Goal: Task Accomplishment & Management: Manage account settings

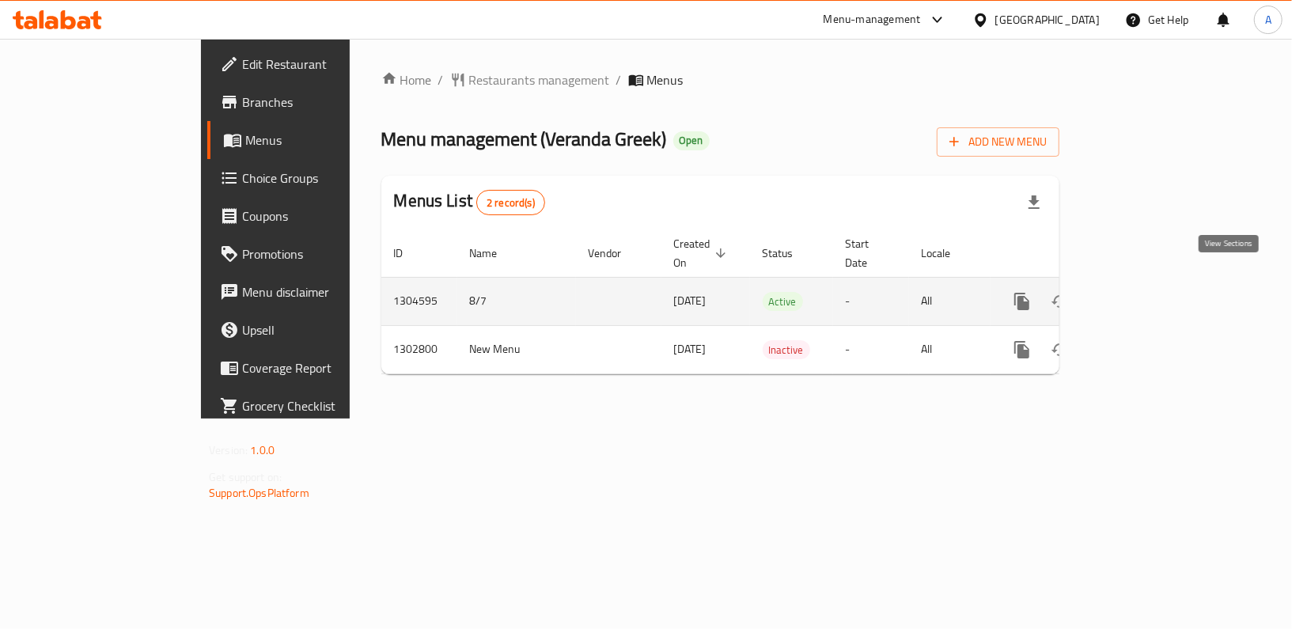
click at [1146, 292] on icon "enhanced table" at bounding box center [1136, 301] width 19 height 19
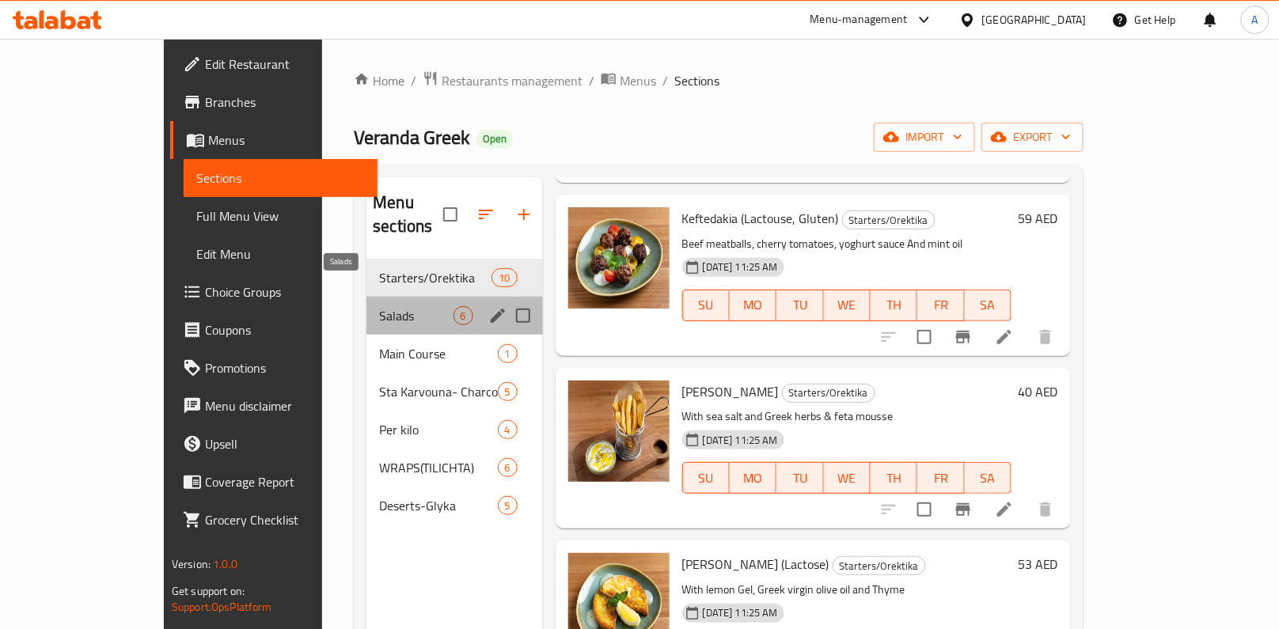
click at [379, 306] on span "Salads" at bounding box center [416, 315] width 74 height 19
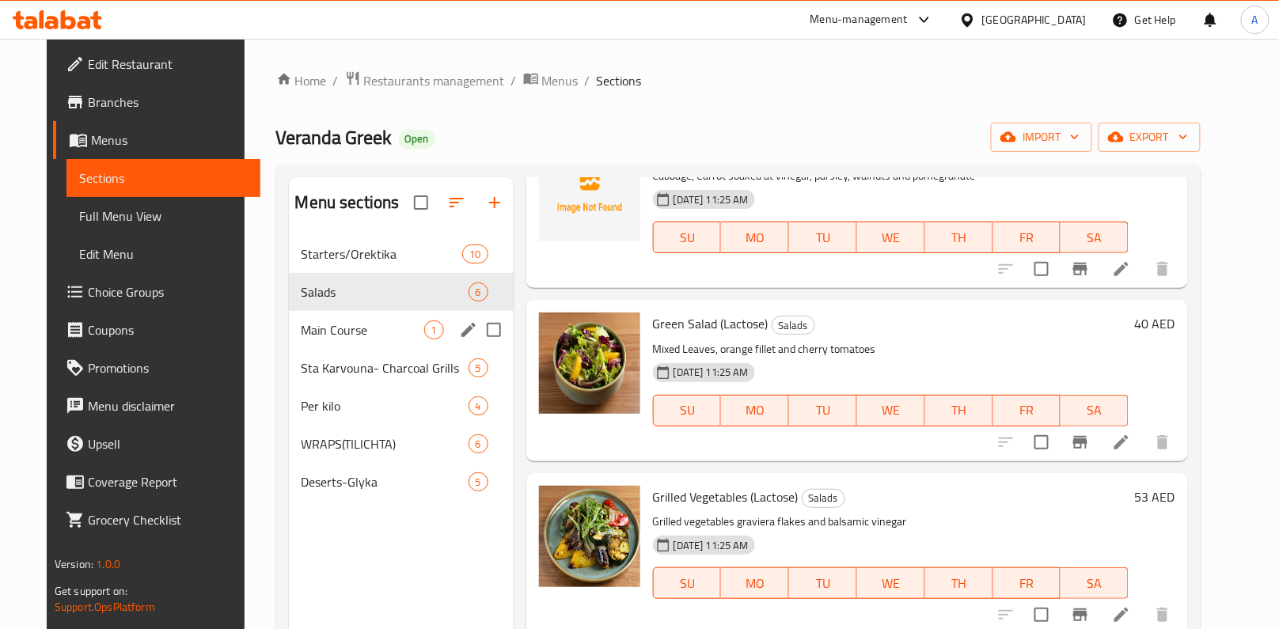
click at [323, 338] on span "Main Course" at bounding box center [363, 330] width 123 height 19
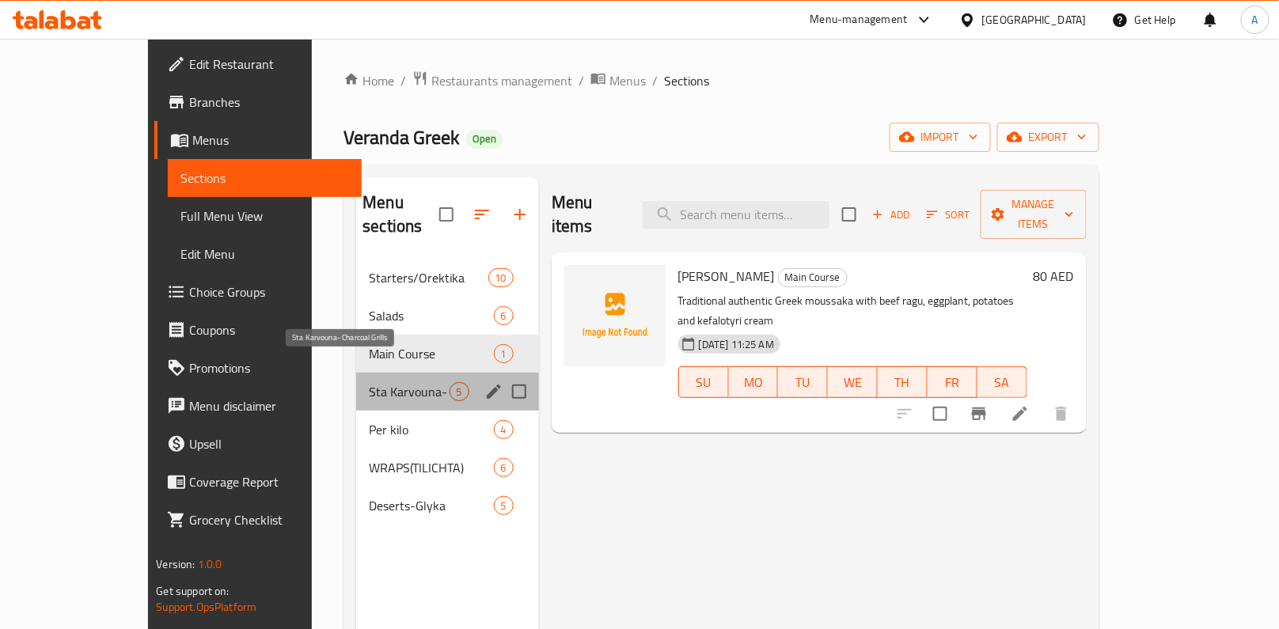
click at [369, 382] on span "Sta Karvouna- Charcoal Grills" at bounding box center [409, 391] width 80 height 19
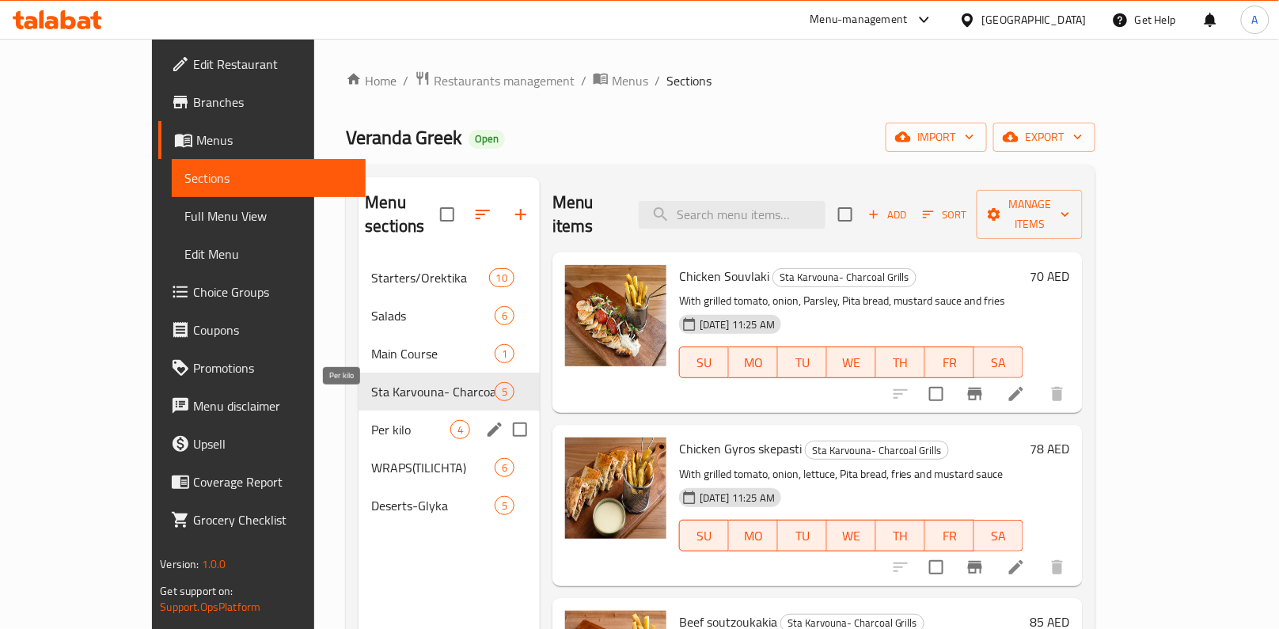
click at [371, 420] on span "Per kilo" at bounding box center [410, 429] width 79 height 19
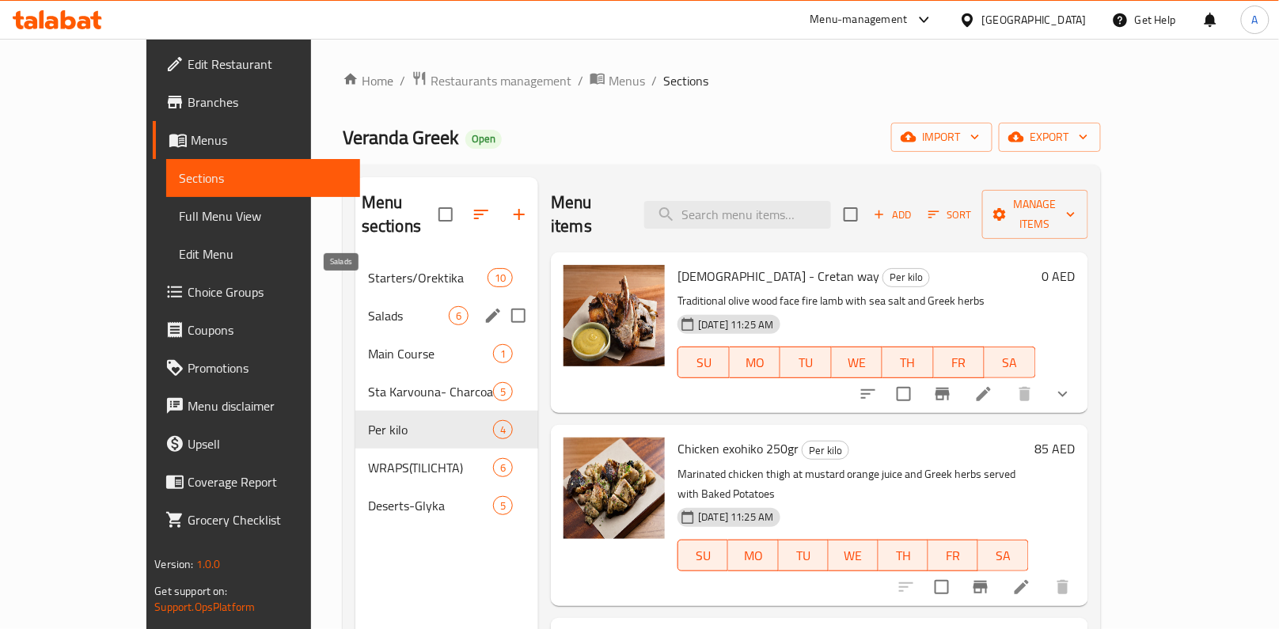
click at [368, 306] on span "Salads" at bounding box center [408, 315] width 81 height 19
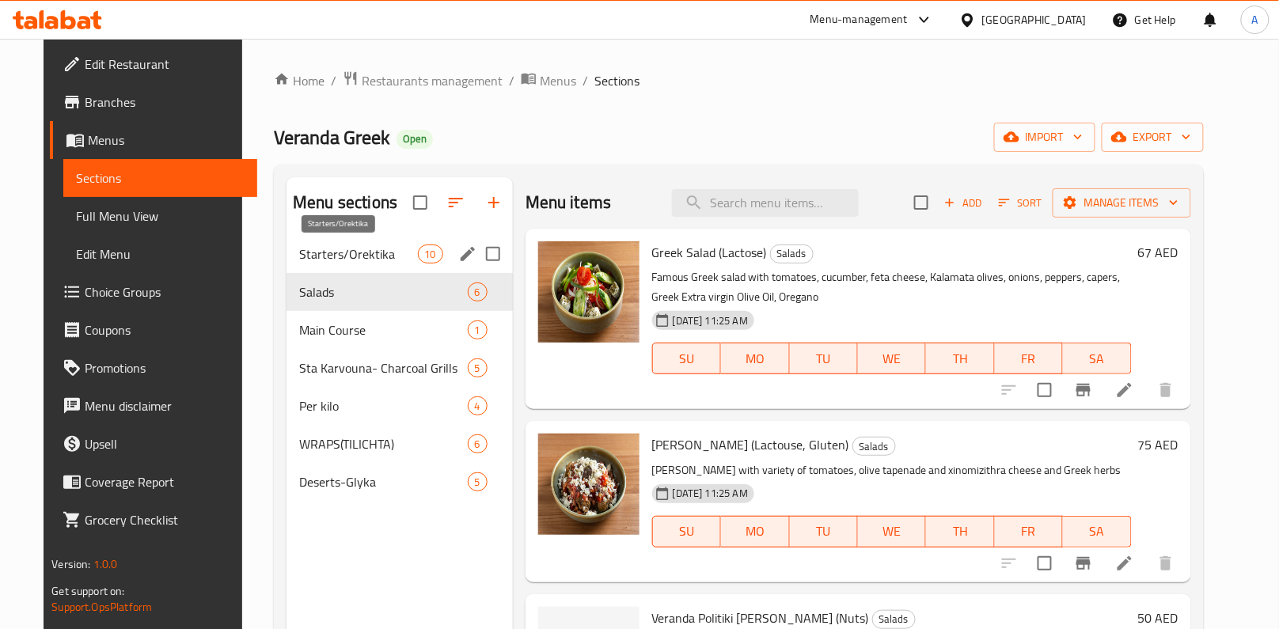
click at [375, 252] on span "Starters/Orektika" at bounding box center [358, 254] width 118 height 19
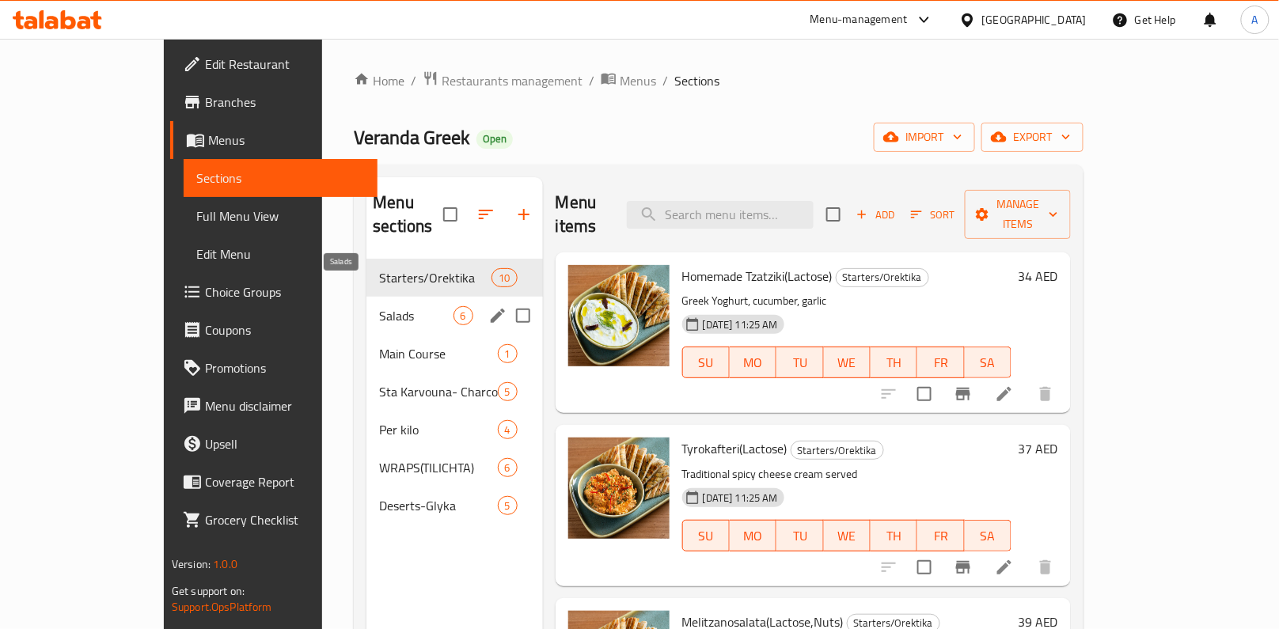
click at [379, 306] on span "Salads" at bounding box center [416, 315] width 74 height 19
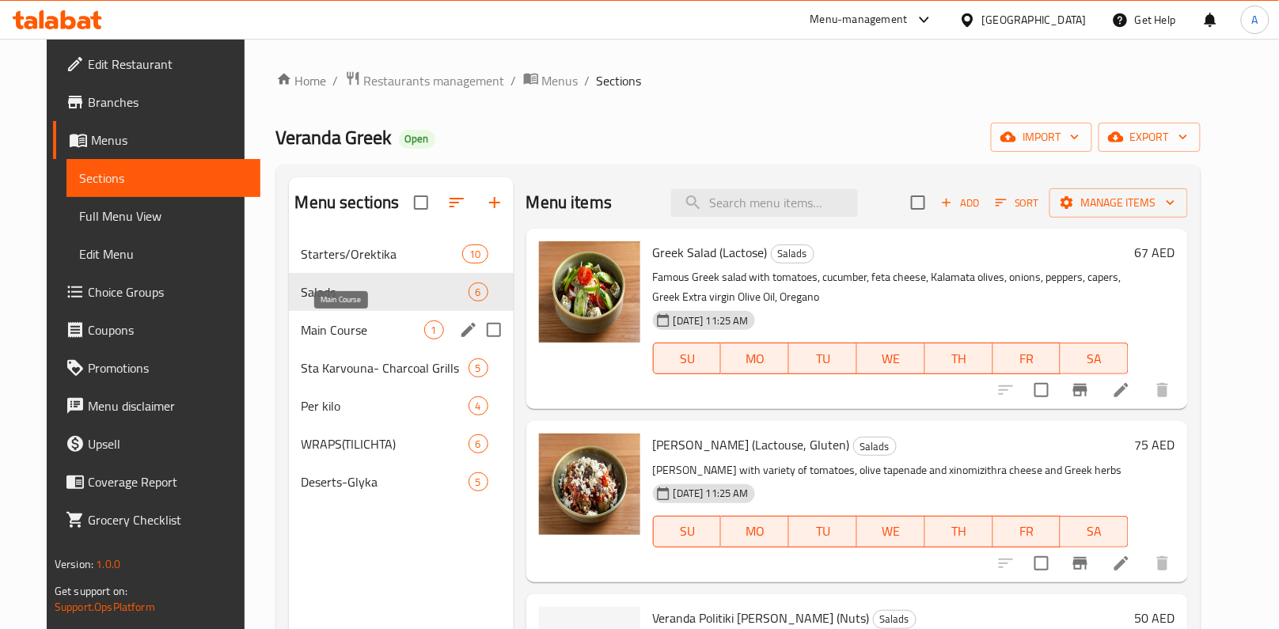
click at [346, 333] on span "Main Course" at bounding box center [363, 330] width 123 height 19
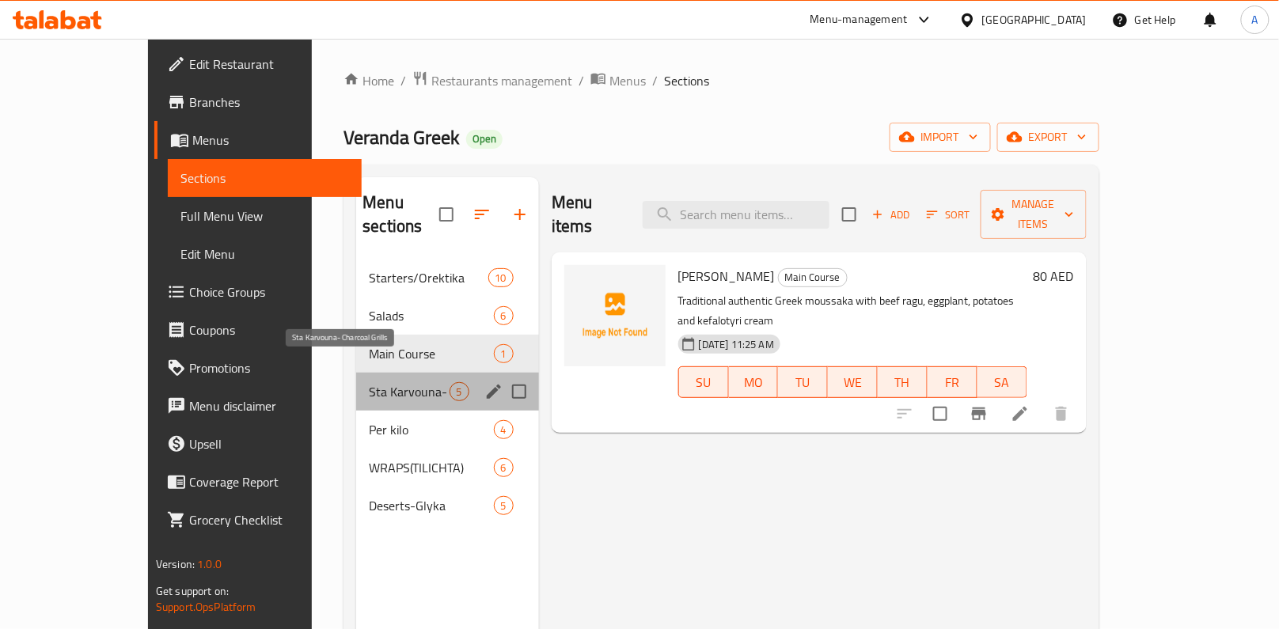
click at [369, 382] on span "Sta Karvouna- Charcoal Grills" at bounding box center [409, 391] width 80 height 19
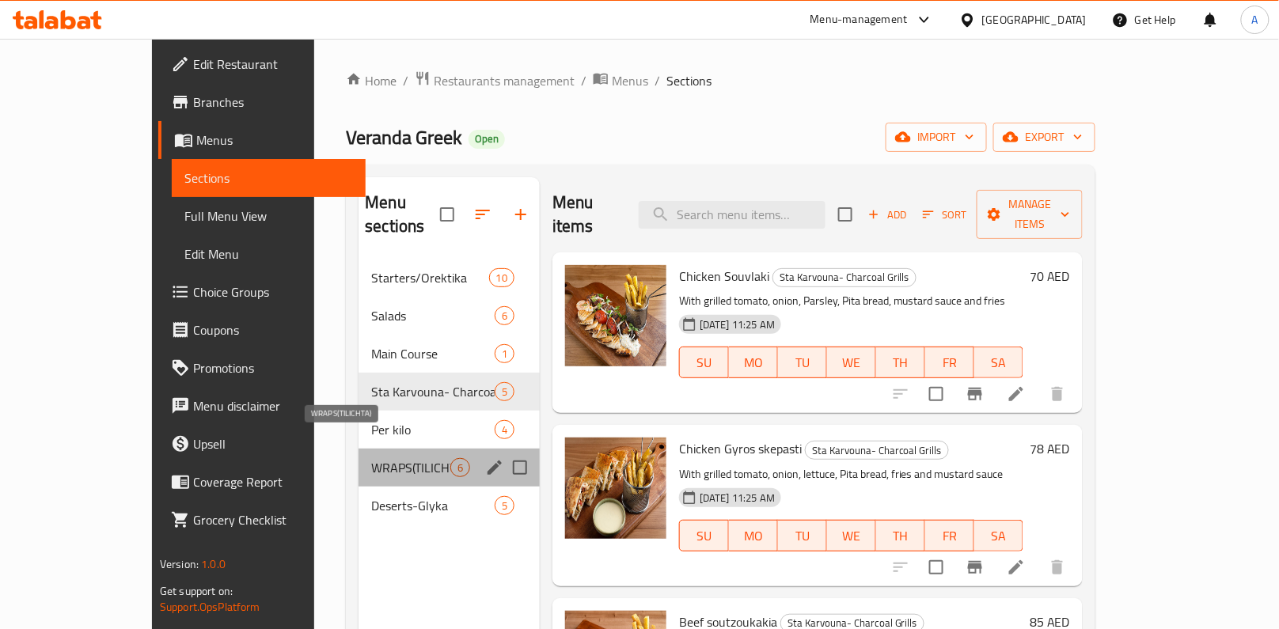
click at [371, 458] on span "WRAPS(TILICHTA)" at bounding box center [410, 467] width 79 height 19
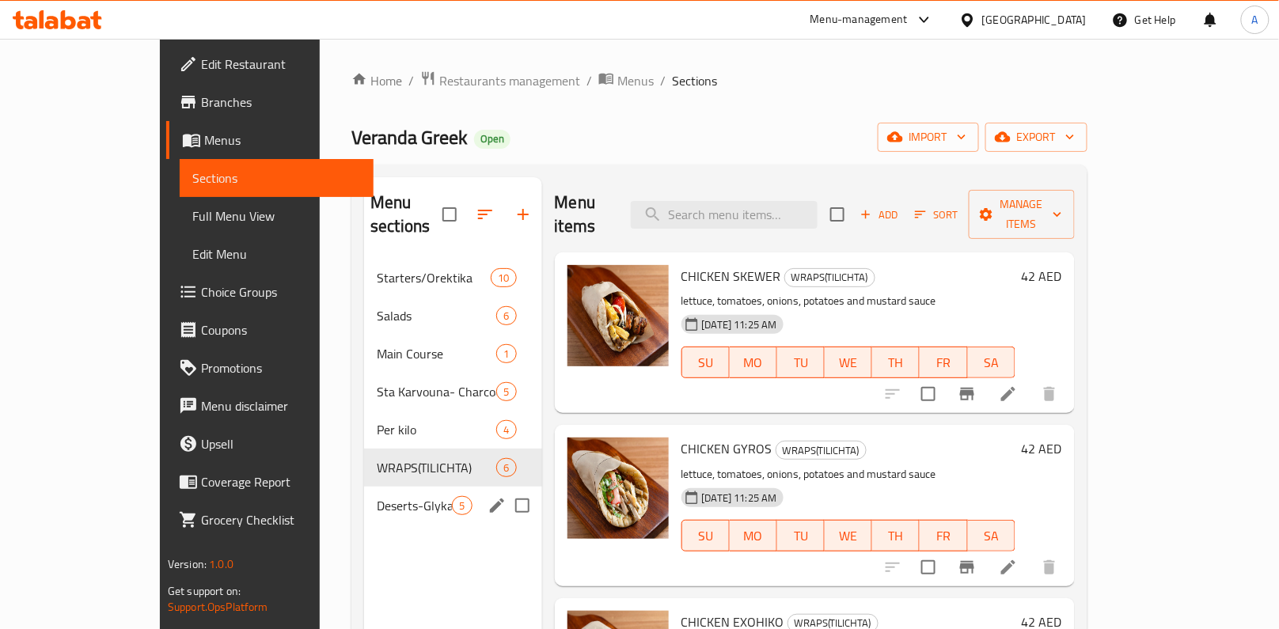
click at [364, 487] on div "Deserts-Glyka 5" at bounding box center [452, 506] width 177 height 38
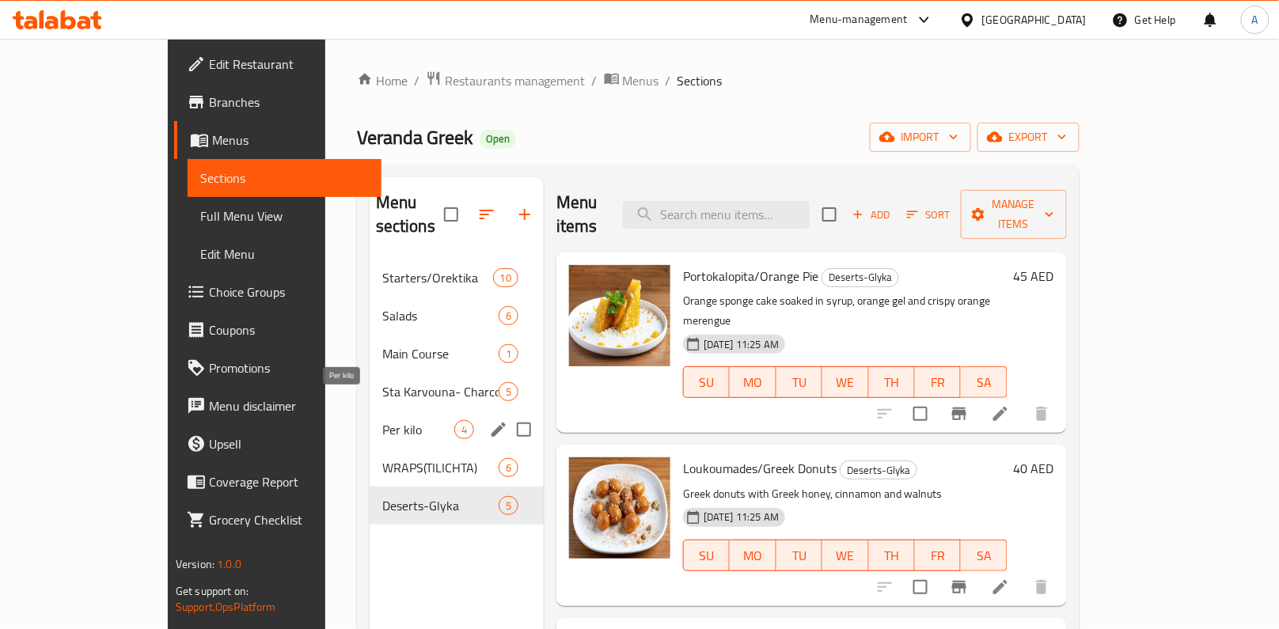
click at [382, 420] on span "Per kilo" at bounding box center [418, 429] width 72 height 19
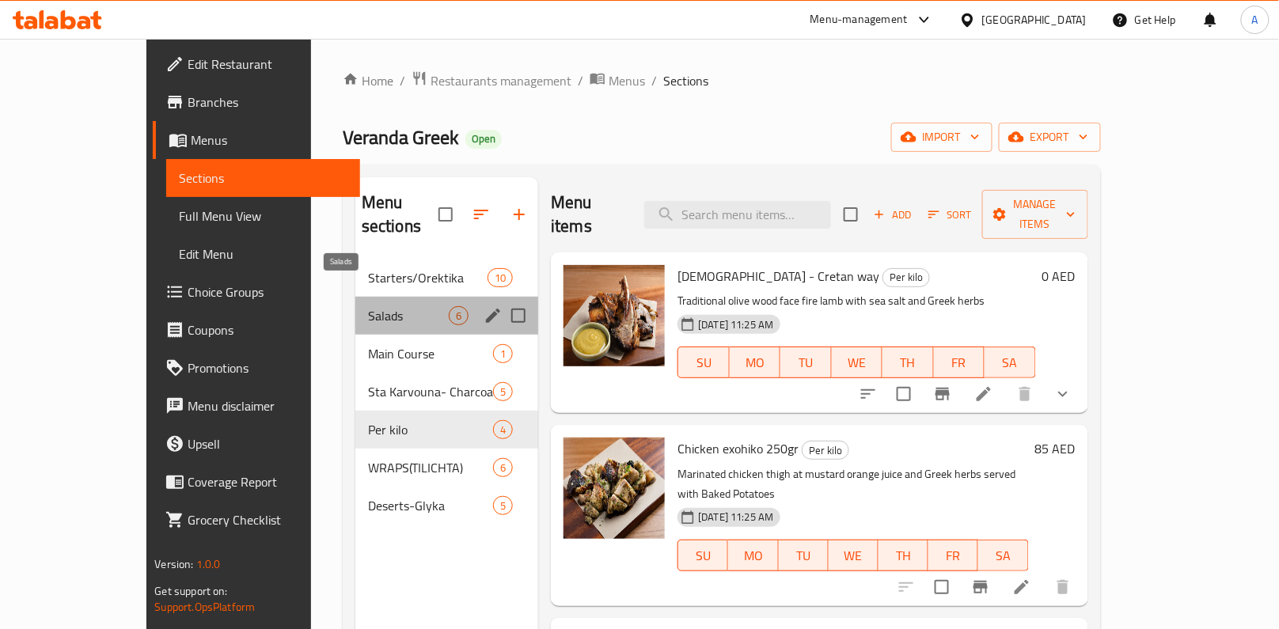
click at [368, 306] on span "Salads" at bounding box center [408, 315] width 81 height 19
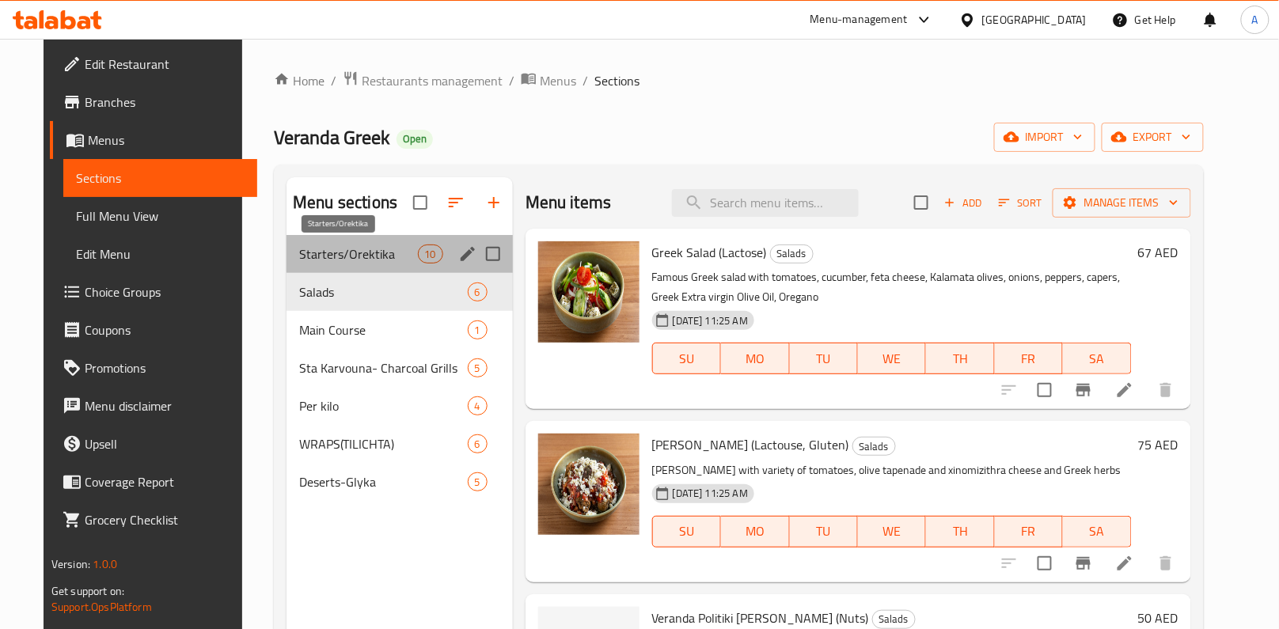
click at [334, 252] on span "Starters/Orektika" at bounding box center [358, 254] width 118 height 19
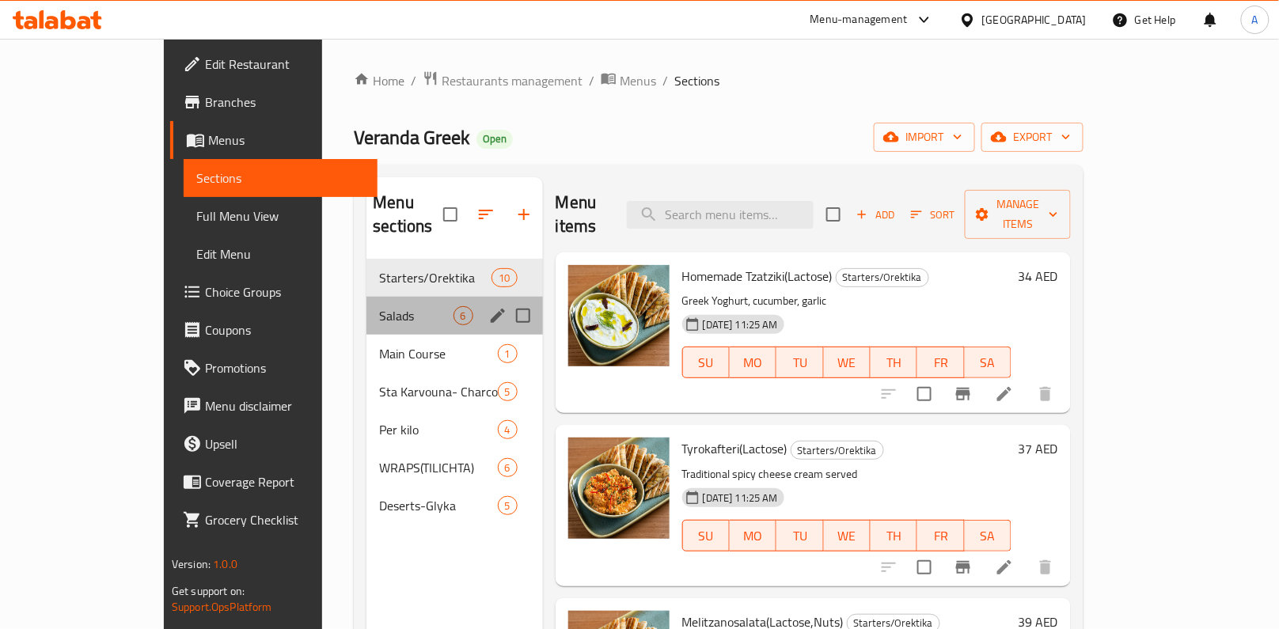
click at [366, 297] on div "Salads 6" at bounding box center [454, 316] width 176 height 38
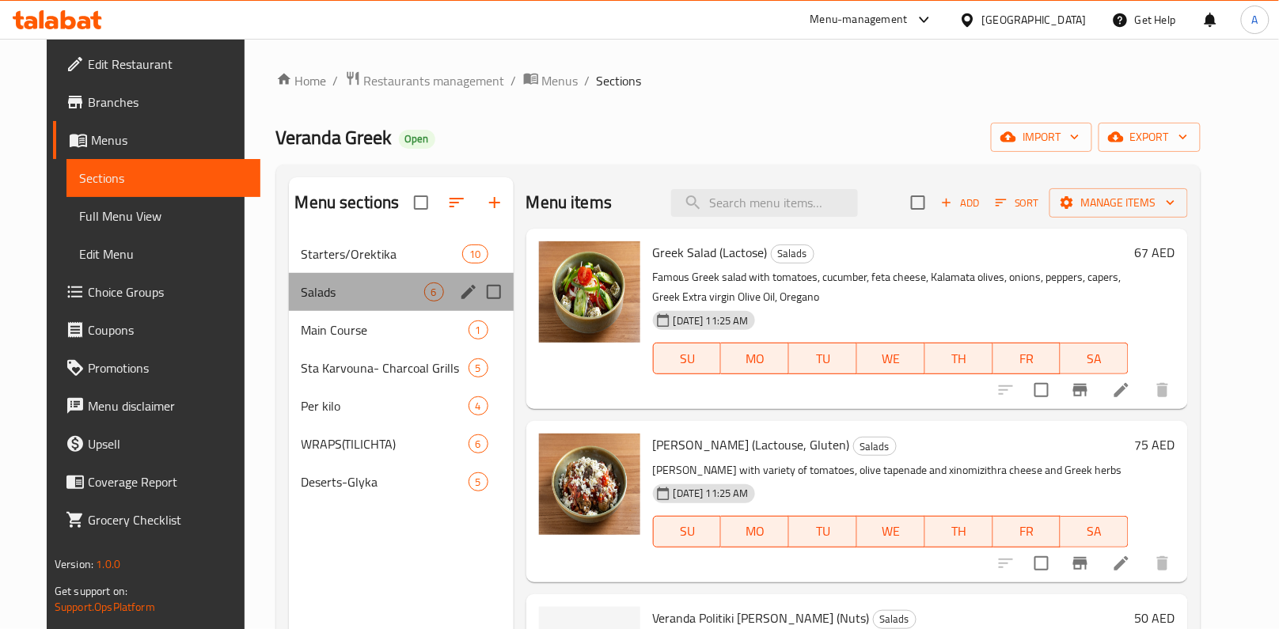
click at [340, 309] on div "Salads 6" at bounding box center [401, 292] width 225 height 38
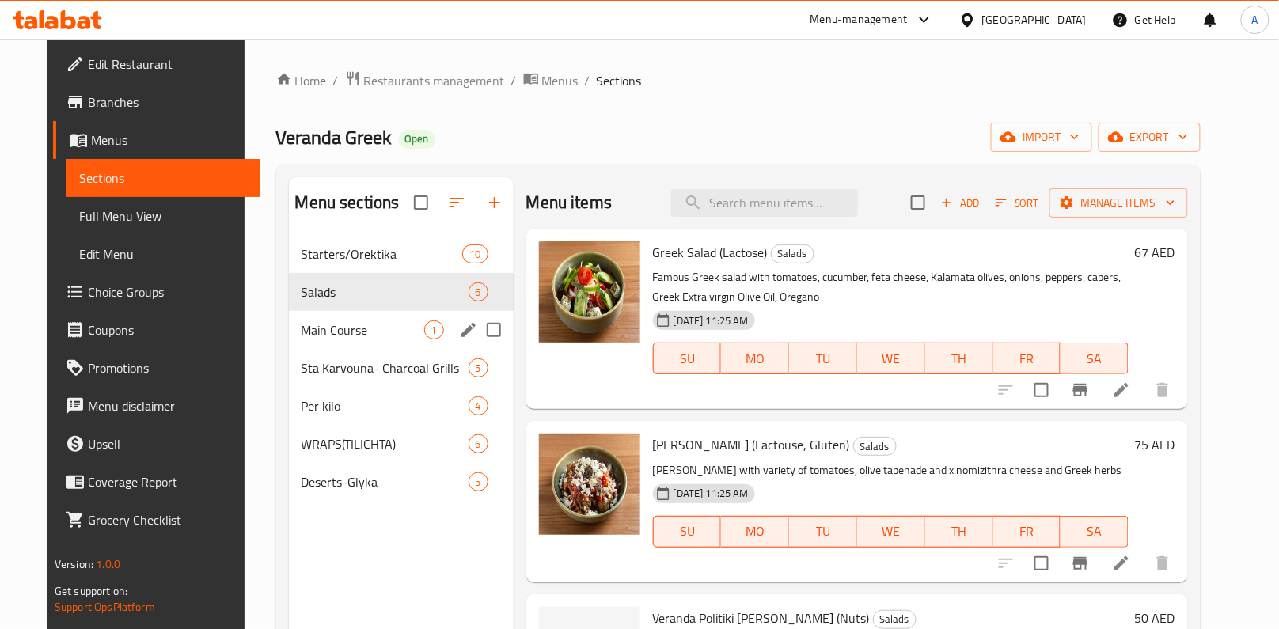
click at [343, 317] on div "Main Course 1" at bounding box center [401, 330] width 225 height 38
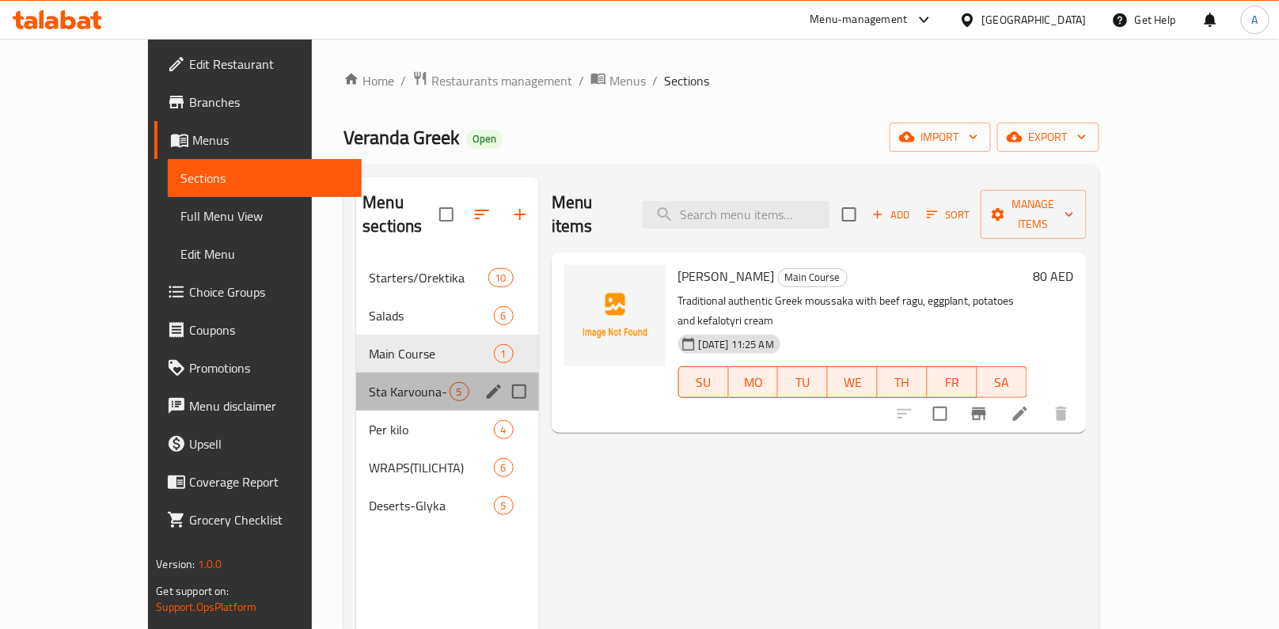
click at [369, 382] on span "Sta Karvouna- Charcoal Grills" at bounding box center [409, 391] width 80 height 19
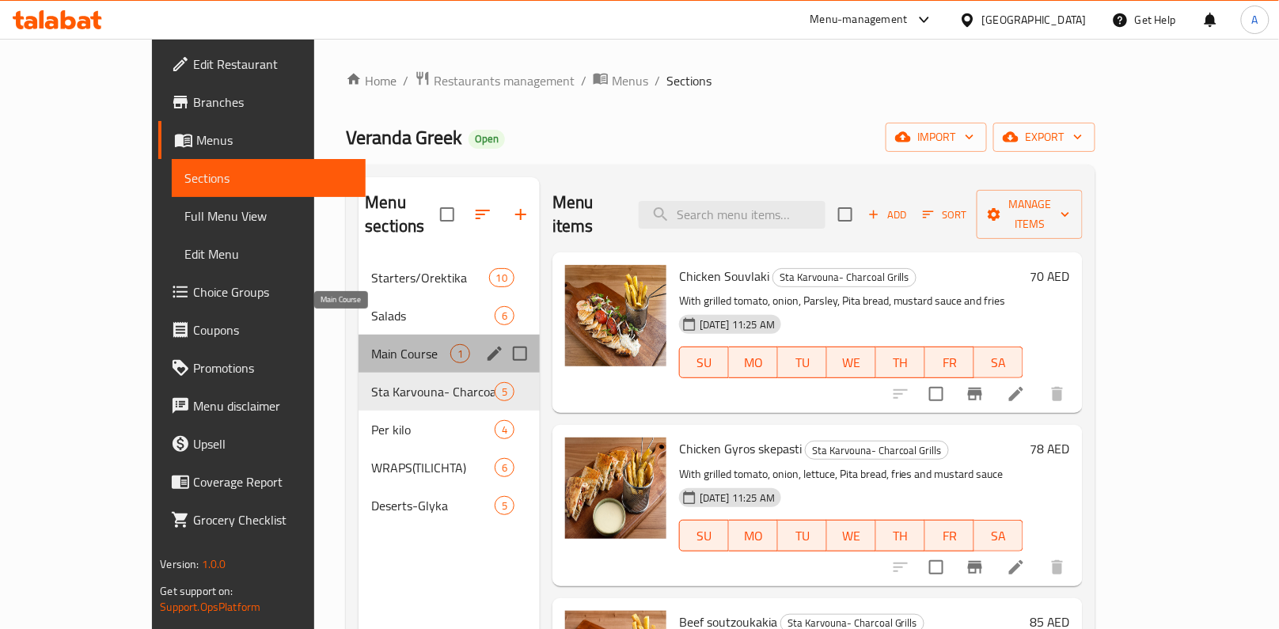
click at [371, 344] on span "Main Course" at bounding box center [410, 353] width 79 height 19
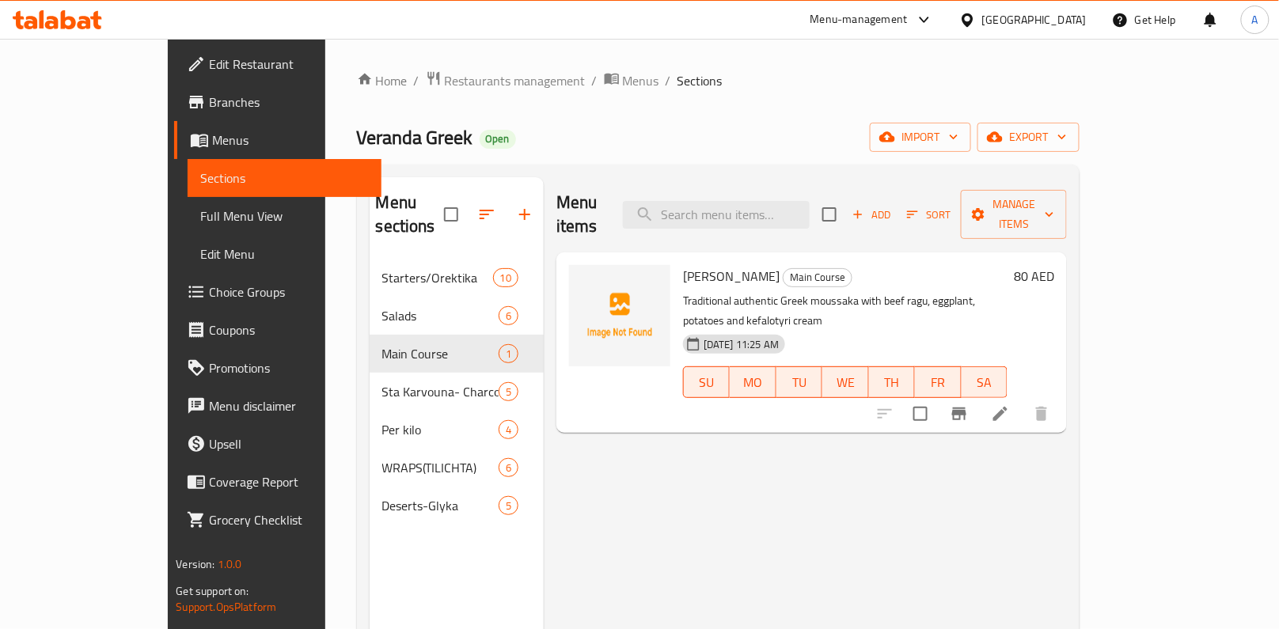
click at [809, 484] on div "Menu items Add Sort Manage items Veranda Moussakas Main Course Traditional auth…" at bounding box center [805, 491] width 523 height 629
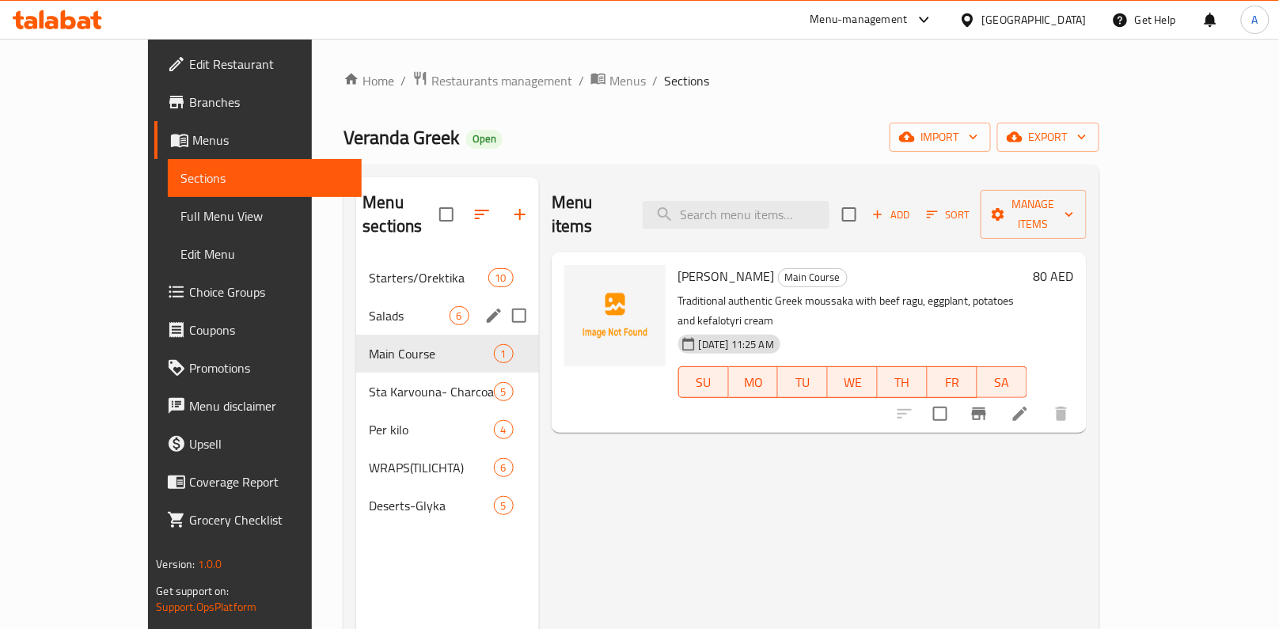
click at [369, 306] on span "Salads" at bounding box center [409, 315] width 80 height 19
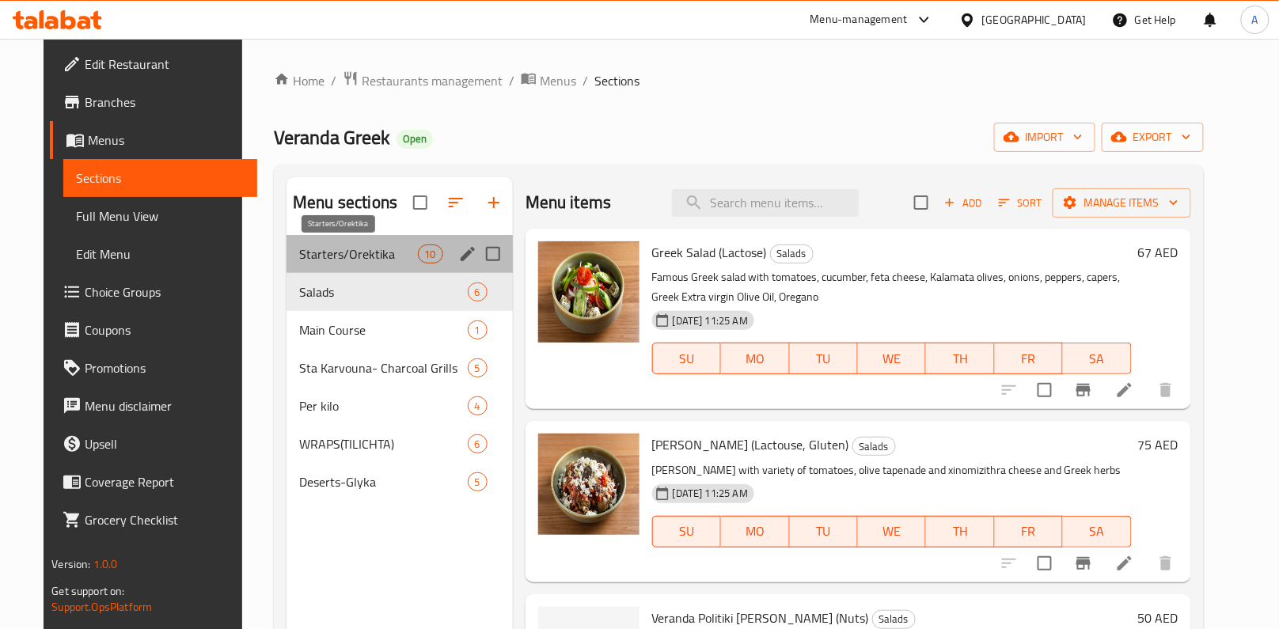
click at [342, 249] on span "Starters/Orektika" at bounding box center [358, 254] width 118 height 19
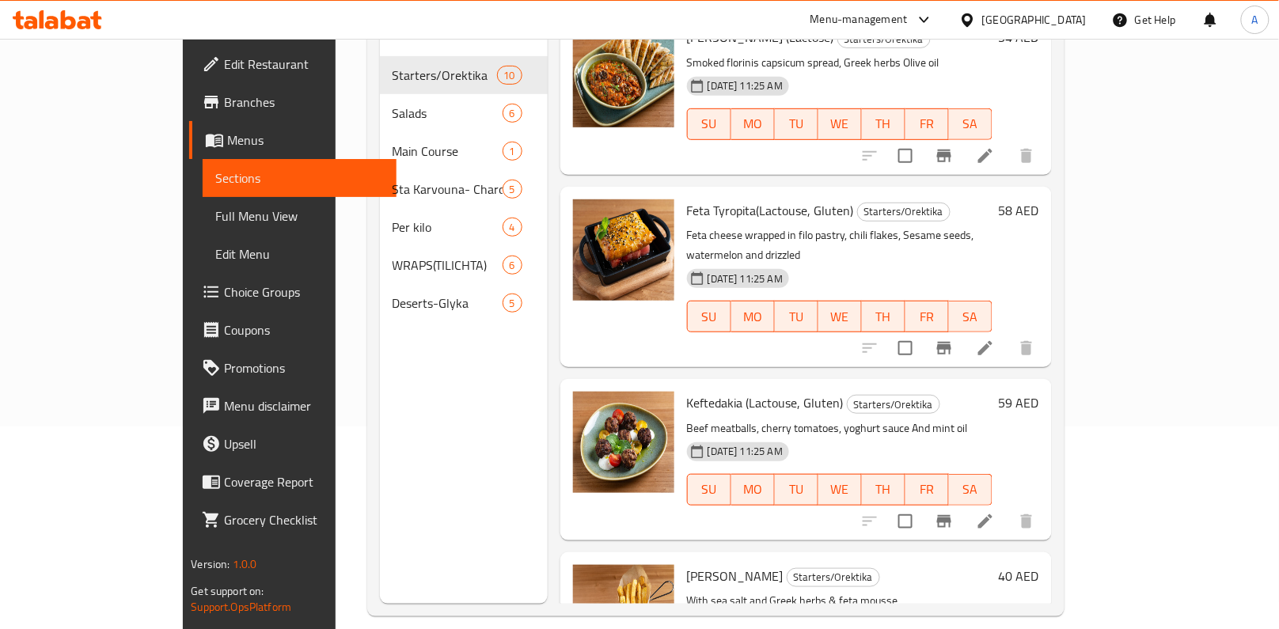
scroll to position [192, 0]
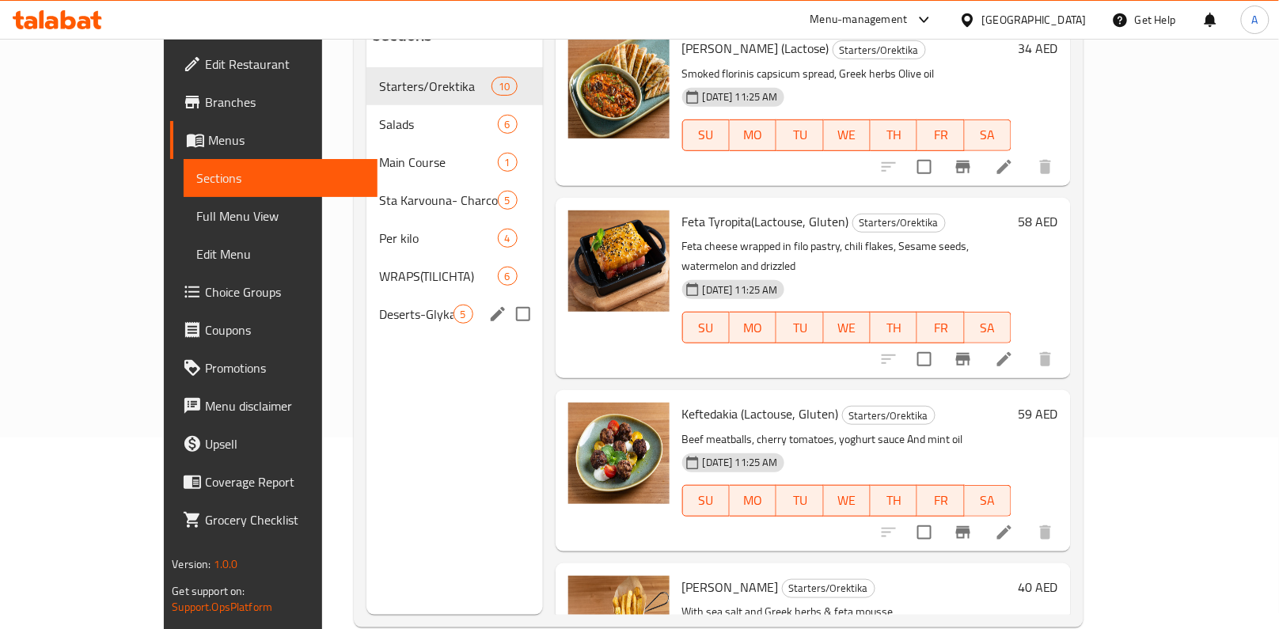
click at [379, 305] on span "Deserts-Glyka" at bounding box center [416, 314] width 74 height 19
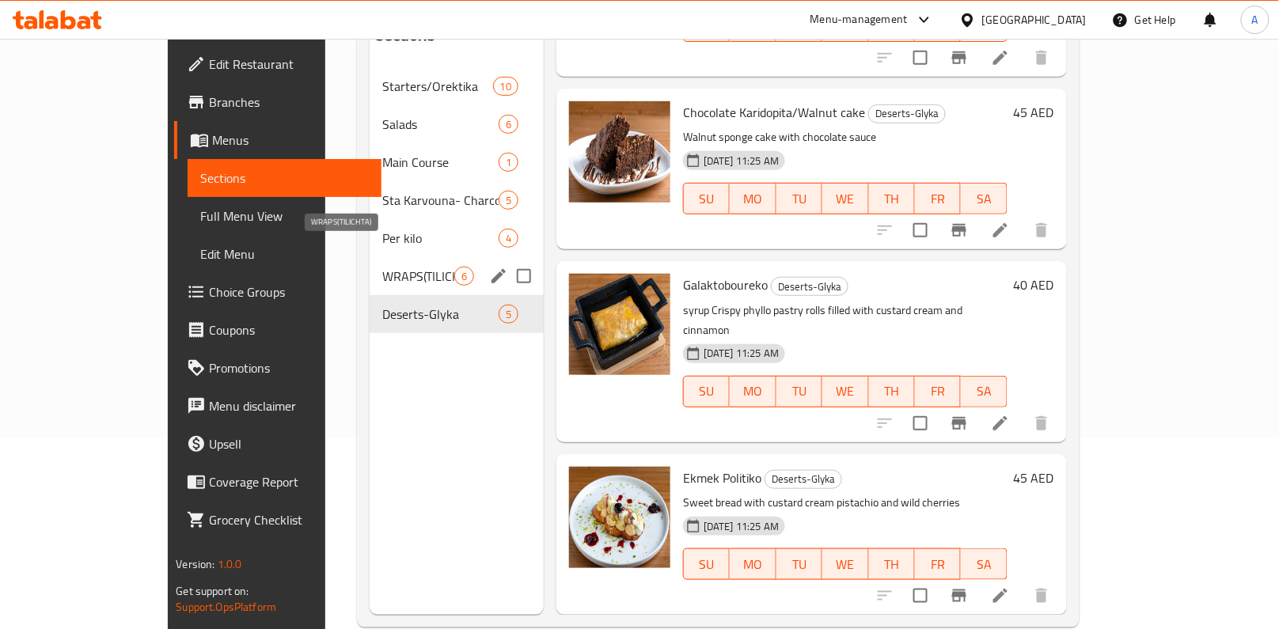
scroll to position [274, 0]
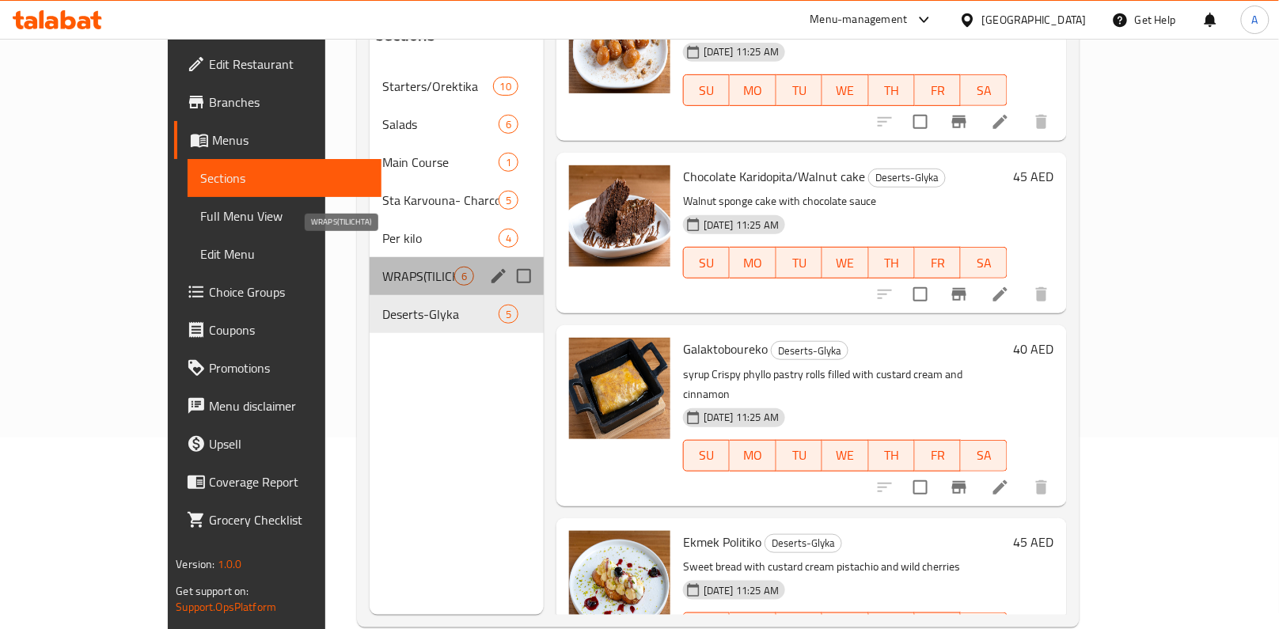
click at [382, 267] on span "WRAPS(TILICHTA)" at bounding box center [418, 276] width 72 height 19
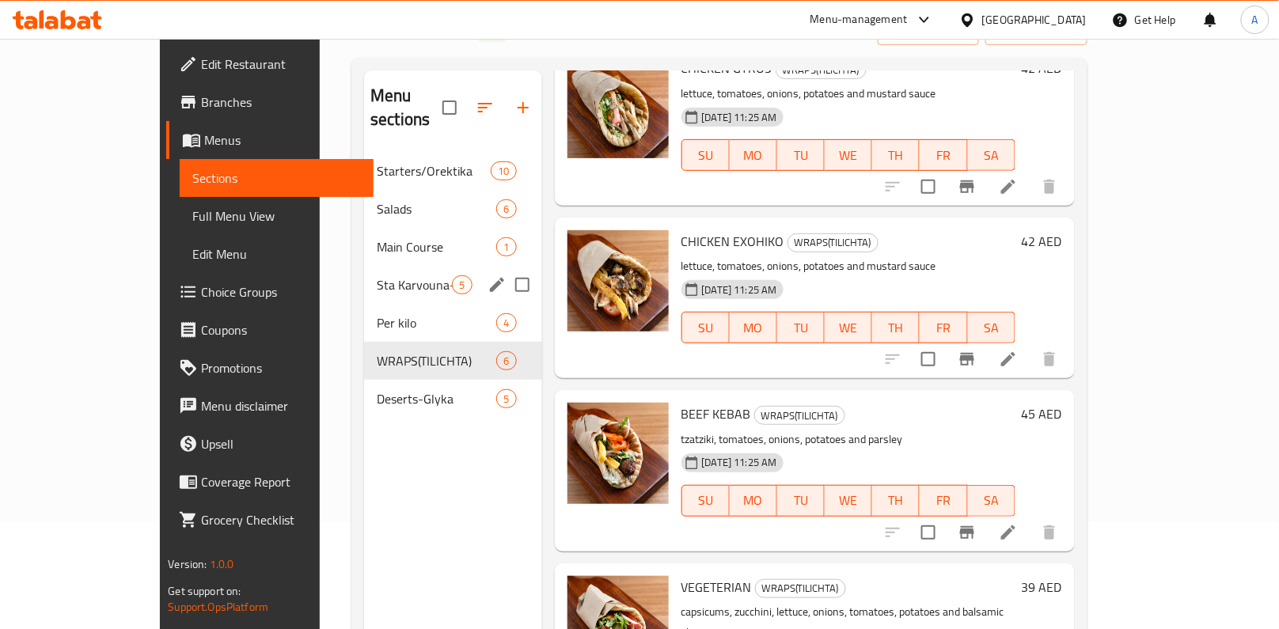
scroll to position [105, 0]
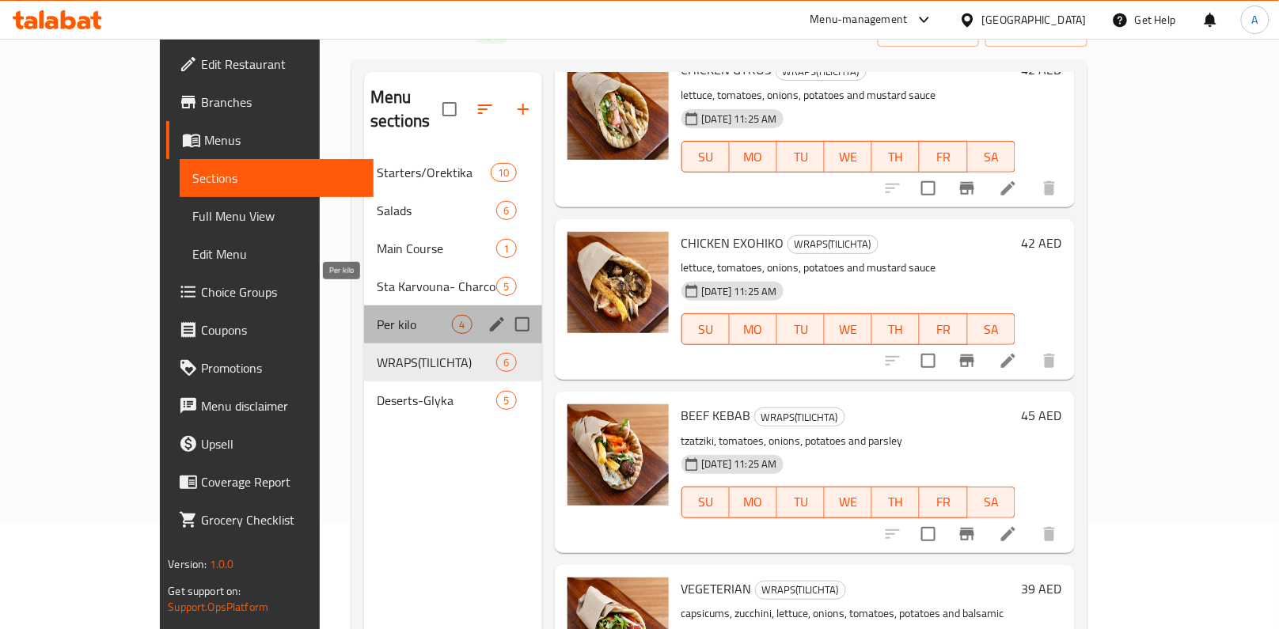
click at [377, 315] on span "Per kilo" at bounding box center [414, 324] width 75 height 19
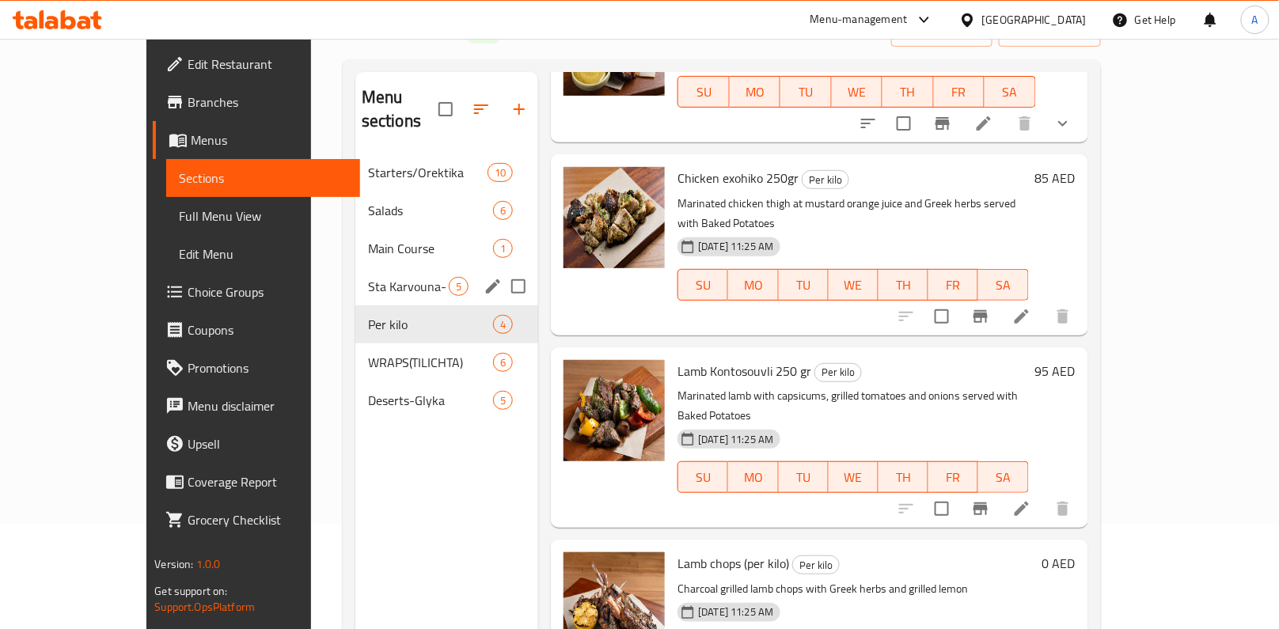
scroll to position [101, 0]
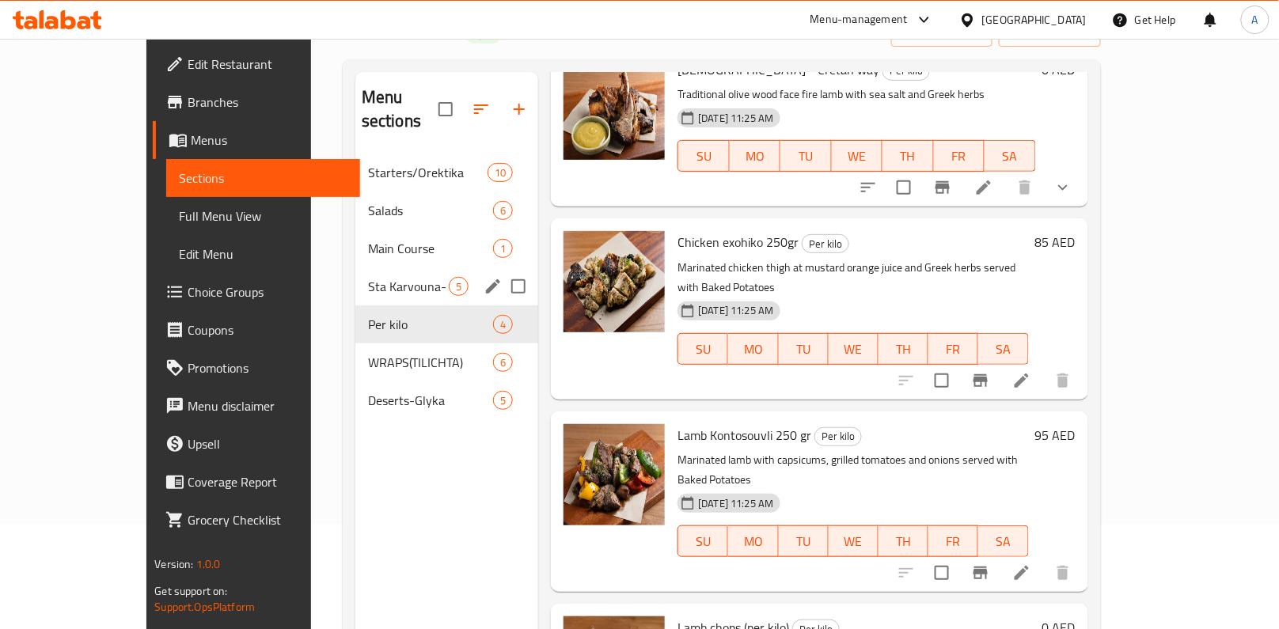
click at [355, 268] on div "Sta Karvouna- Charcoal Grills 5" at bounding box center [446, 287] width 183 height 38
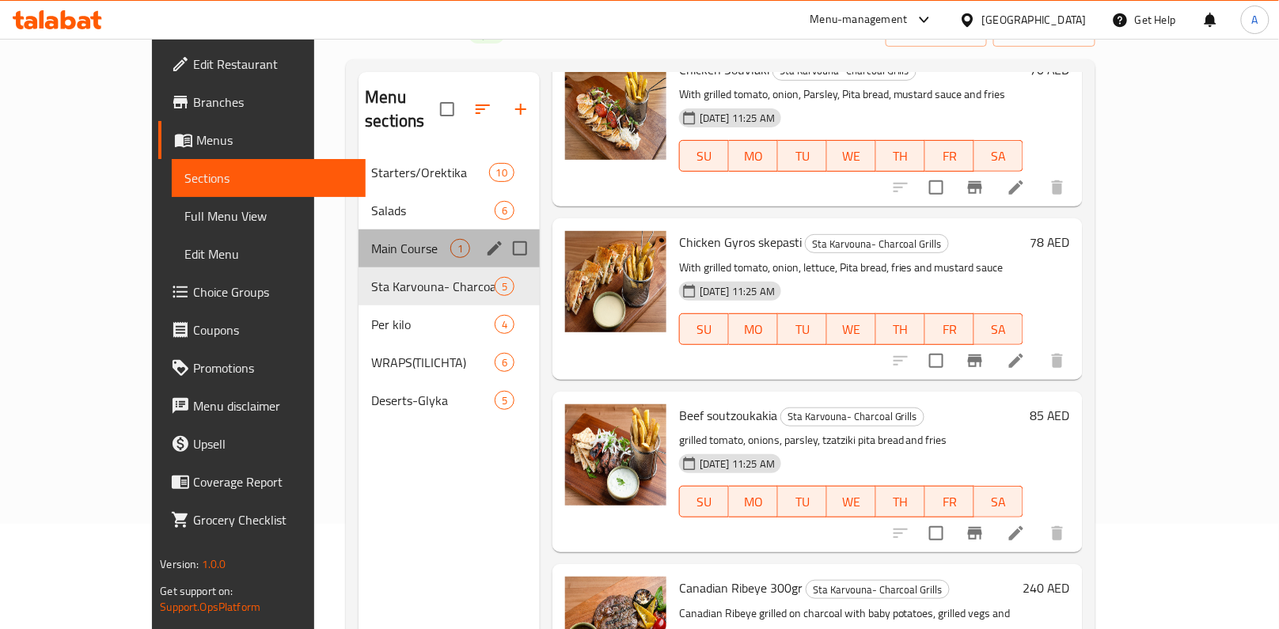
click at [359, 230] on div "Main Course 1" at bounding box center [449, 249] width 181 height 38
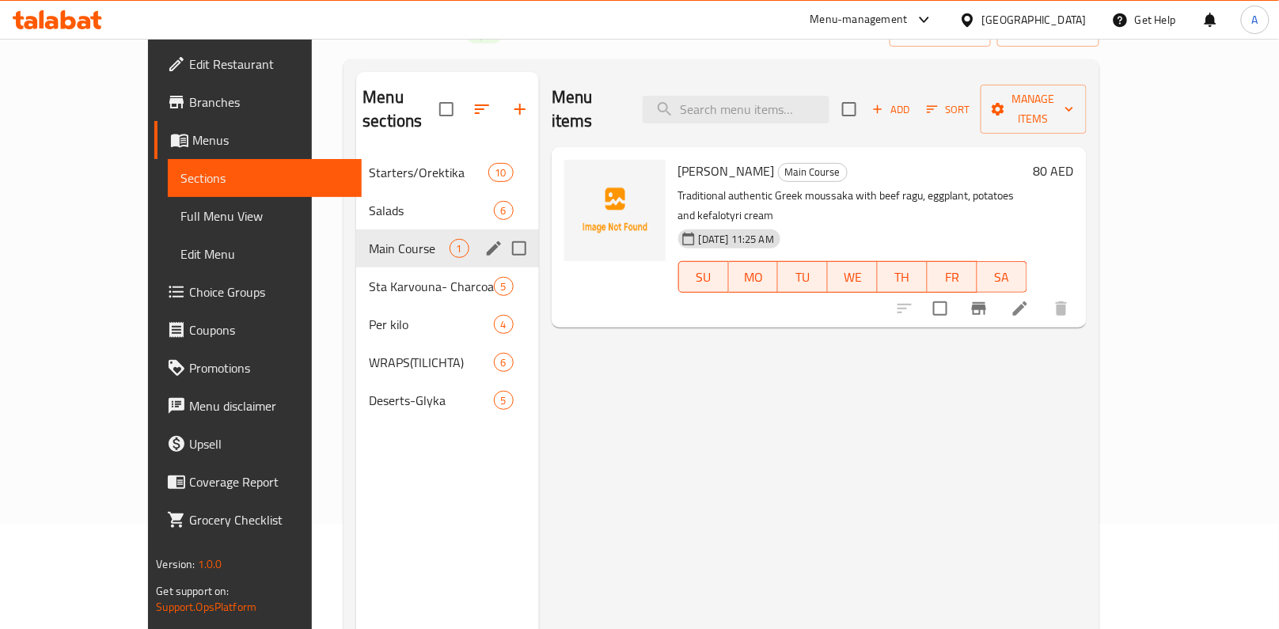
click at [369, 201] on span "Salads" at bounding box center [431, 210] width 124 height 19
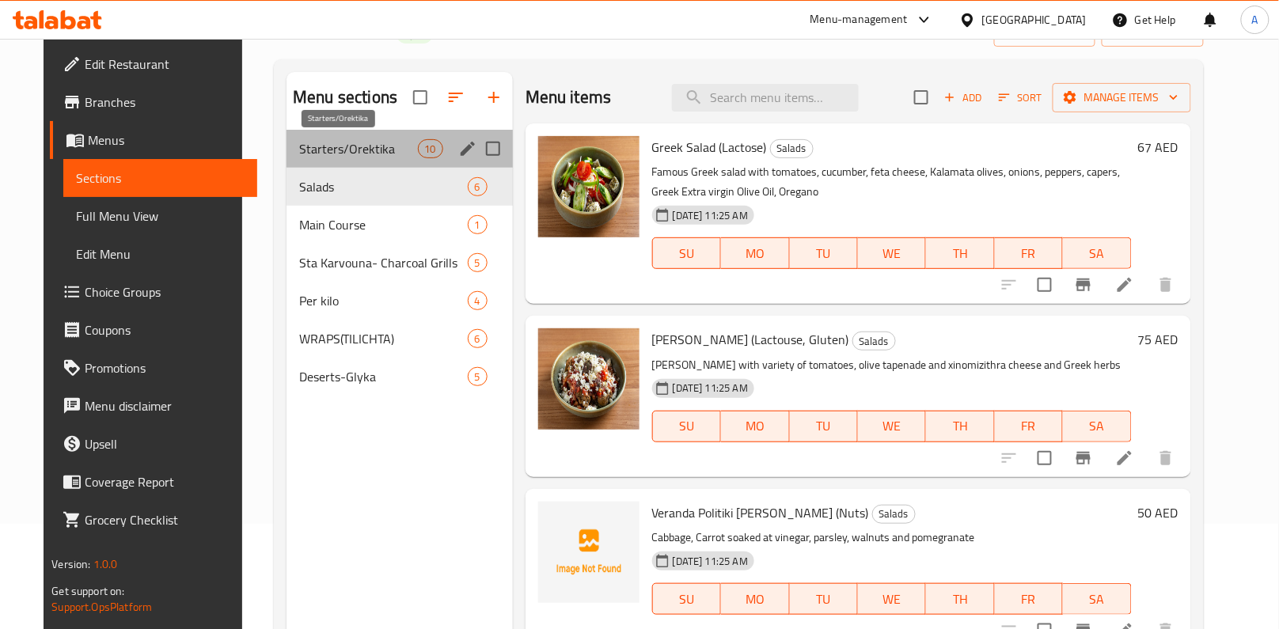
drag, startPoint x: 322, startPoint y: 146, endPoint x: 334, endPoint y: 173, distance: 29.4
click at [322, 146] on span "Starters/Orektika" at bounding box center [358, 148] width 118 height 19
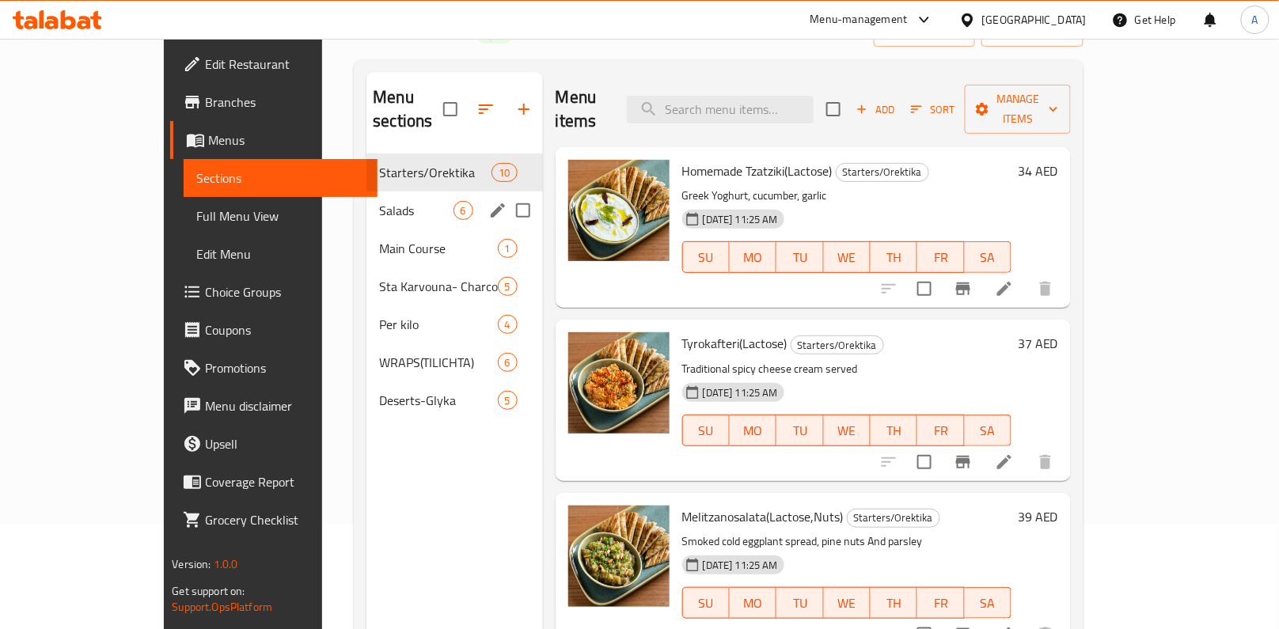
click at [366, 202] on div "Salads 6" at bounding box center [454, 211] width 176 height 38
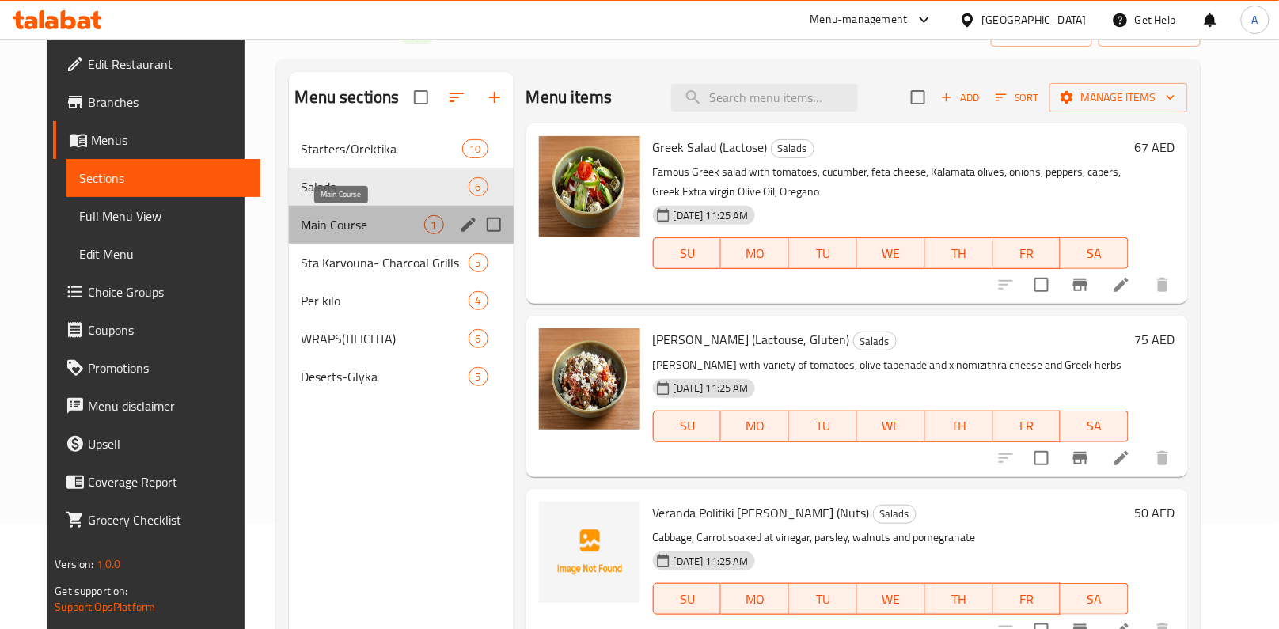
click at [337, 226] on span "Main Course" at bounding box center [363, 224] width 123 height 19
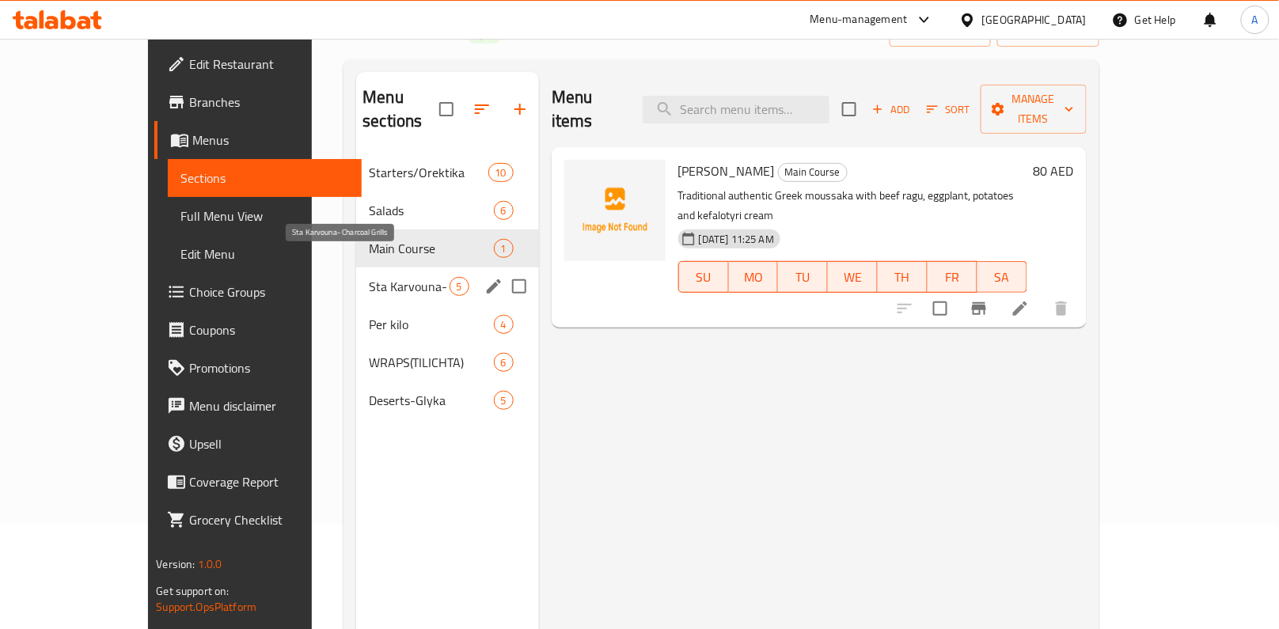
click at [369, 277] on span "Sta Karvouna- Charcoal Grills" at bounding box center [409, 286] width 80 height 19
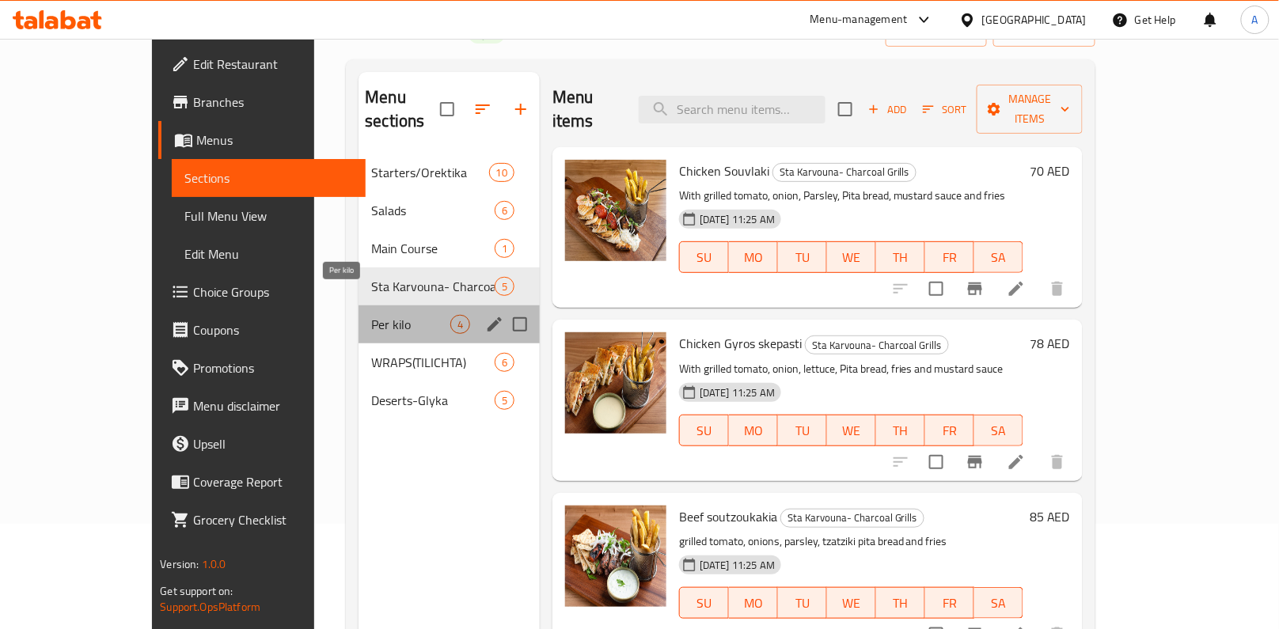
click at [371, 315] on span "Per kilo" at bounding box center [410, 324] width 79 height 19
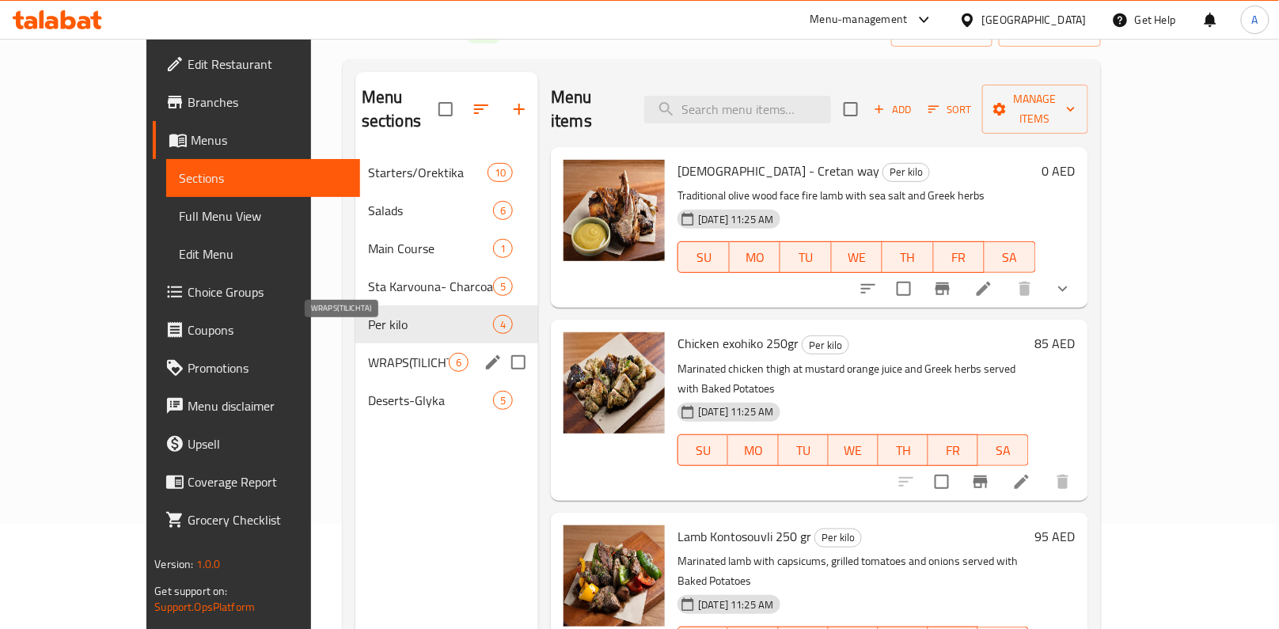
click at [368, 353] on span "WRAPS(TILICHTA)" at bounding box center [408, 362] width 81 height 19
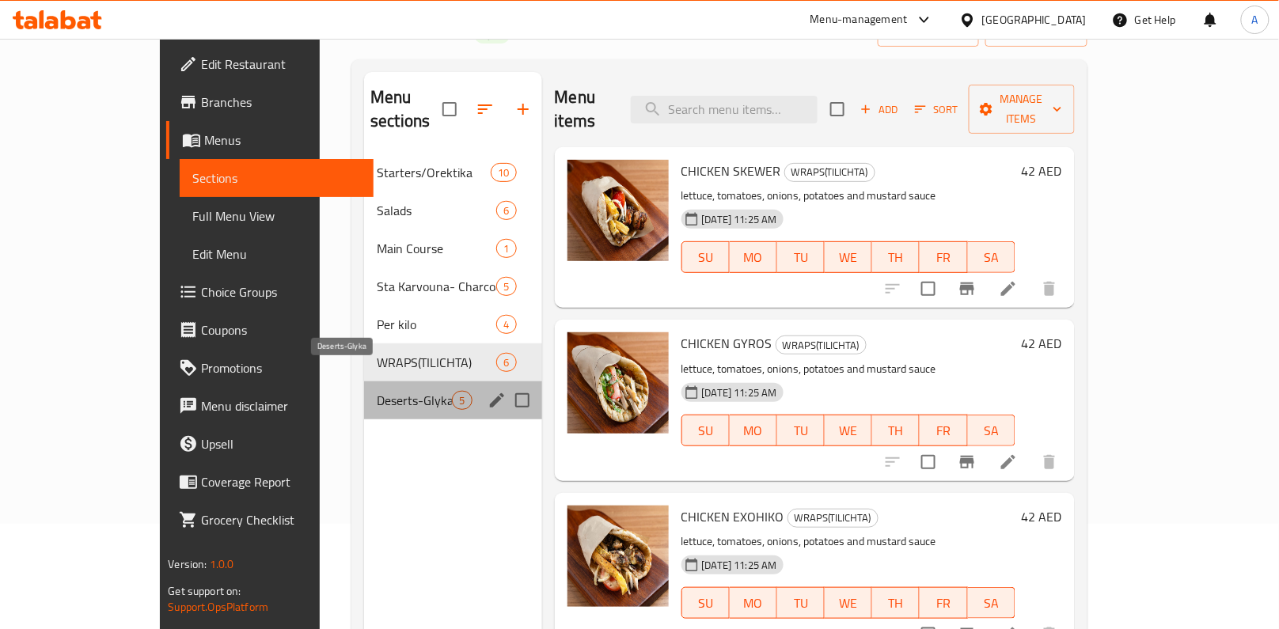
click at [377, 391] on span "Deserts-Glyka" at bounding box center [414, 400] width 75 height 19
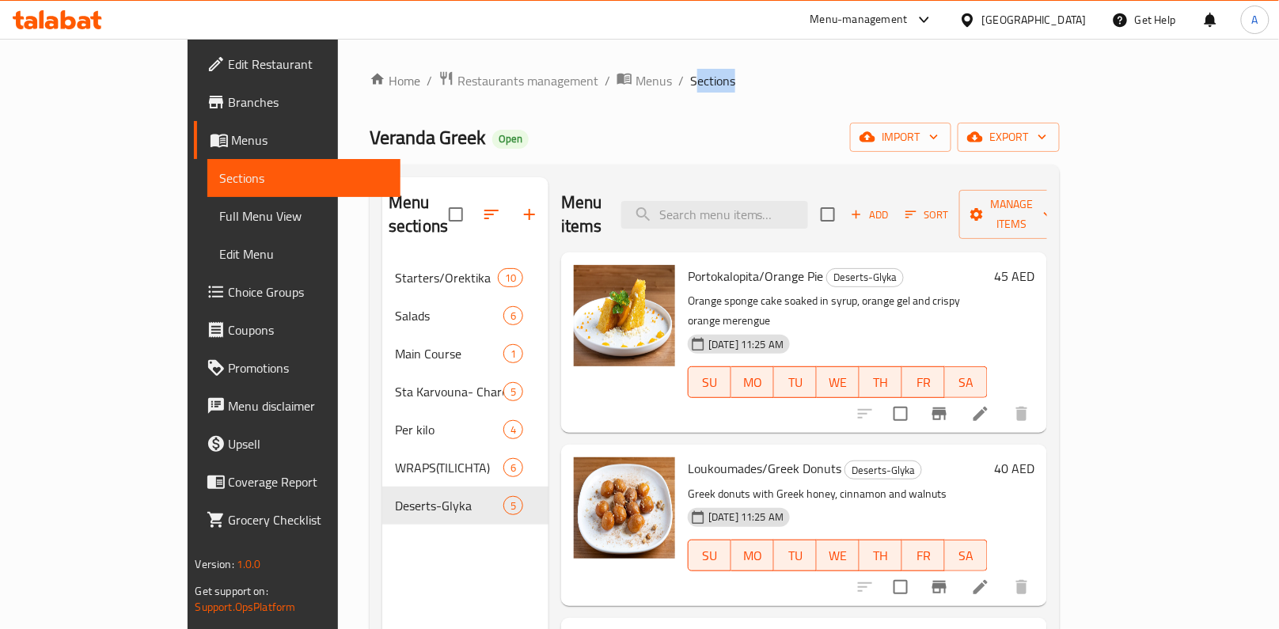
drag, startPoint x: 567, startPoint y: 78, endPoint x: 620, endPoint y: 78, distance: 53.0
click at [620, 78] on ol "Home / Restaurants management / Menus / Sections" at bounding box center [715, 80] width 690 height 21
click at [632, 82] on ol "Home / Restaurants management / Menus / Sections" at bounding box center [715, 80] width 690 height 21
drag, startPoint x: 626, startPoint y: 82, endPoint x: 562, endPoint y: 83, distance: 64.1
click at [562, 83] on ol "Home / Restaurants management / Menus / Sections" at bounding box center [715, 80] width 690 height 21
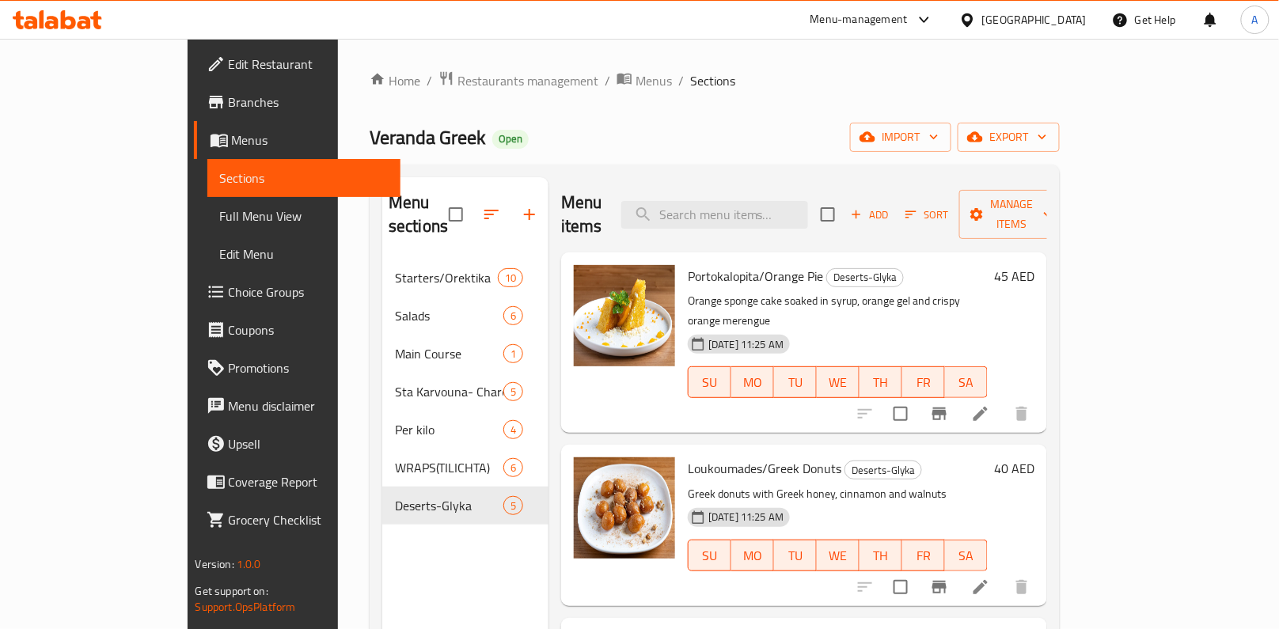
click at [562, 131] on div "Veranda Greek Open import export" at bounding box center [715, 137] width 690 height 29
click at [832, 145] on div "Veranda Greek Open import export" at bounding box center [715, 137] width 690 height 29
